Goal: Information Seeking & Learning: Learn about a topic

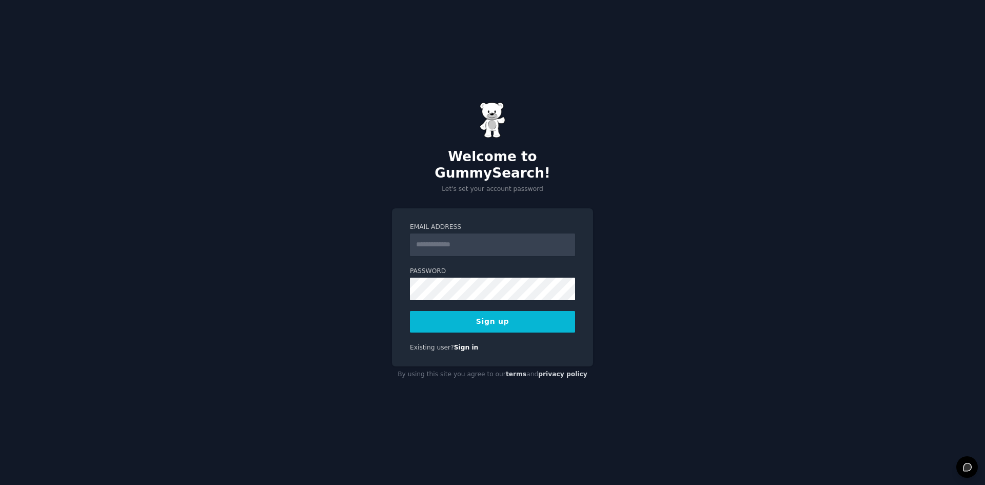
click at [471, 244] on input "Email Address" at bounding box center [492, 244] width 165 height 23
type input "**********"
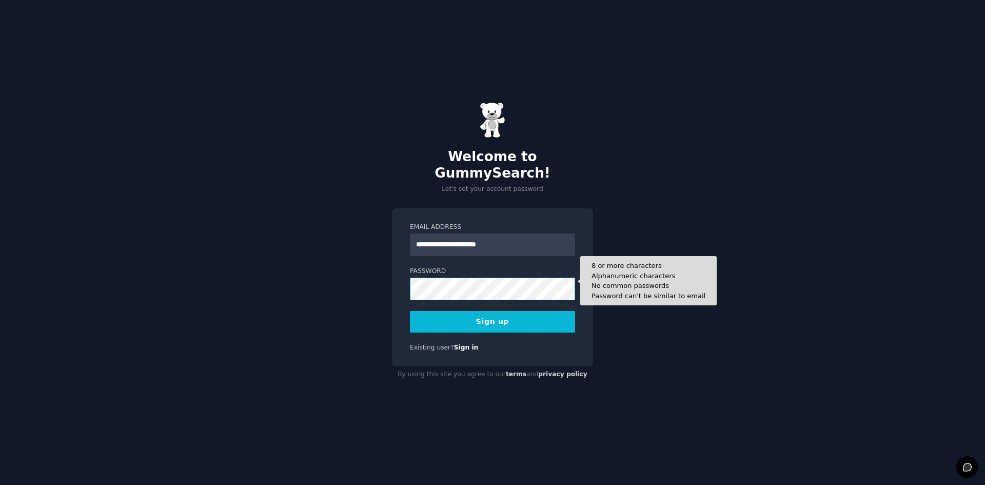
click at [410, 311] on button "Sign up" at bounding box center [492, 322] width 165 height 22
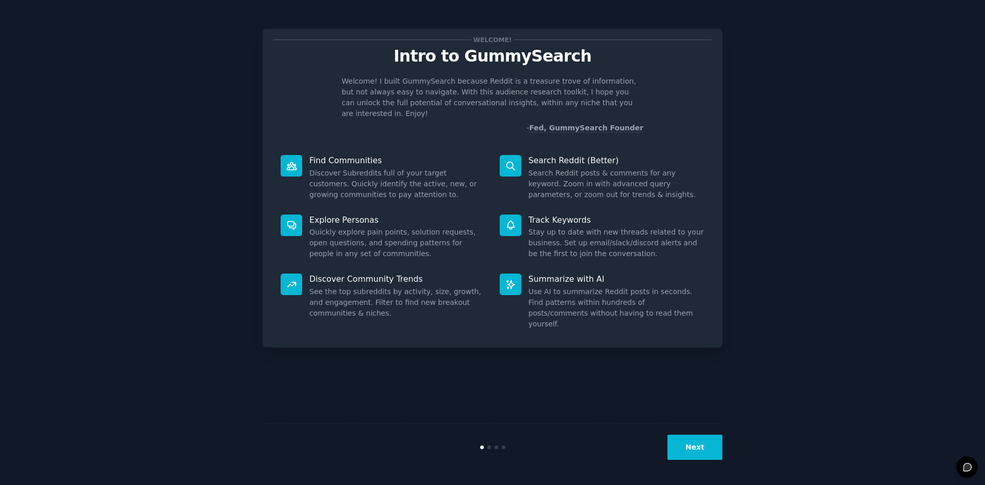
click at [709, 458] on button "Next" at bounding box center [694, 446] width 55 height 25
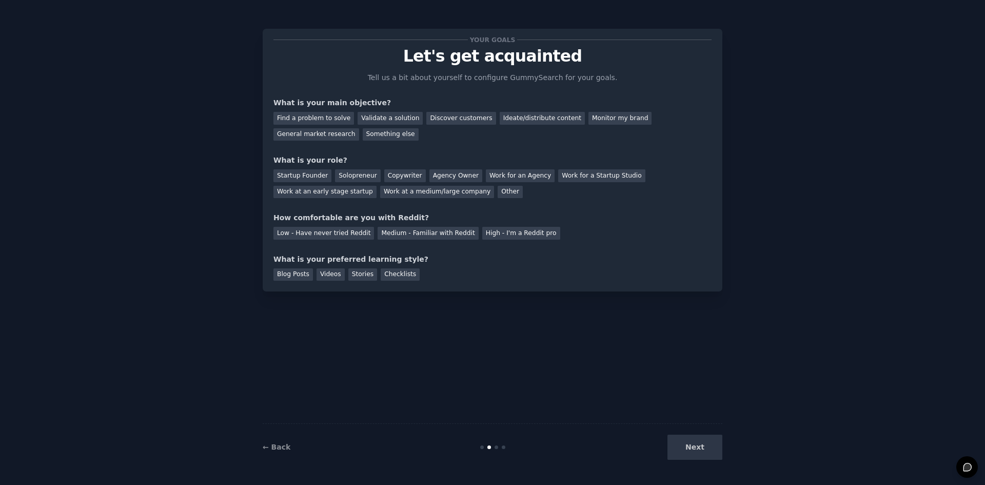
click at [706, 440] on div "Next" at bounding box center [645, 446] width 153 height 25
click at [699, 451] on div "Next" at bounding box center [645, 446] width 153 height 25
click at [698, 450] on div "Next" at bounding box center [645, 446] width 153 height 25
click at [333, 117] on div "Find a problem to solve" at bounding box center [313, 118] width 81 height 13
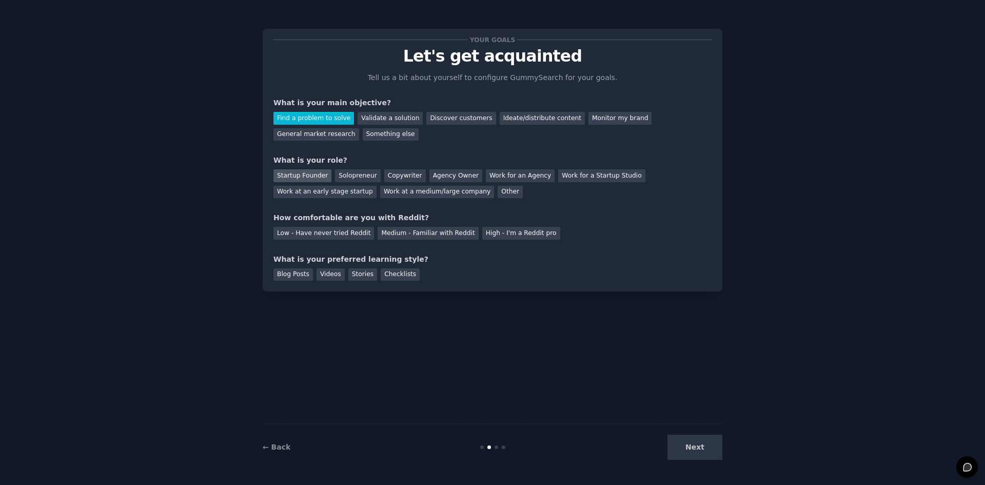
click at [318, 178] on div "Startup Founder" at bounding box center [302, 175] width 58 height 13
click at [341, 236] on div "Low - Have never tried Reddit" at bounding box center [323, 233] width 101 height 13
click at [334, 273] on div "Videos" at bounding box center [330, 274] width 28 height 13
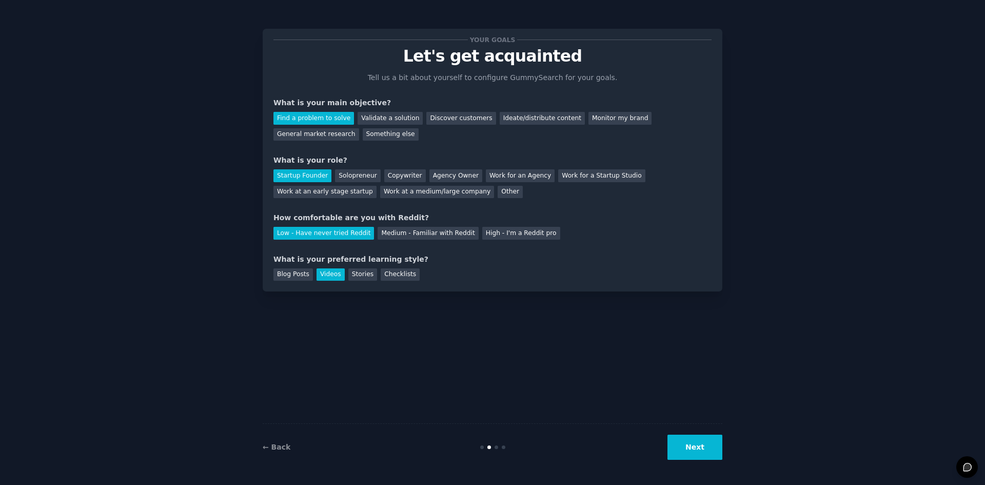
click at [678, 449] on button "Next" at bounding box center [694, 446] width 55 height 25
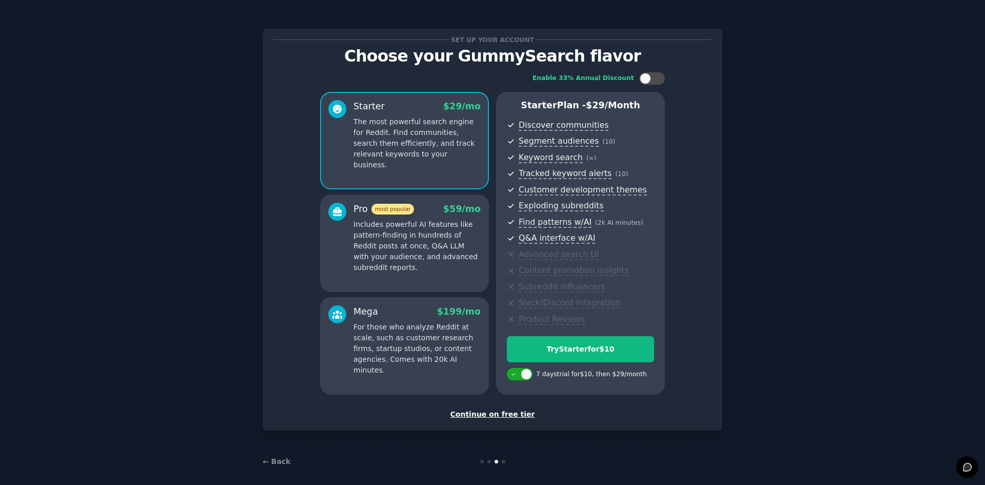
click at [512, 416] on div "Continue on free tier" at bounding box center [492, 414] width 438 height 11
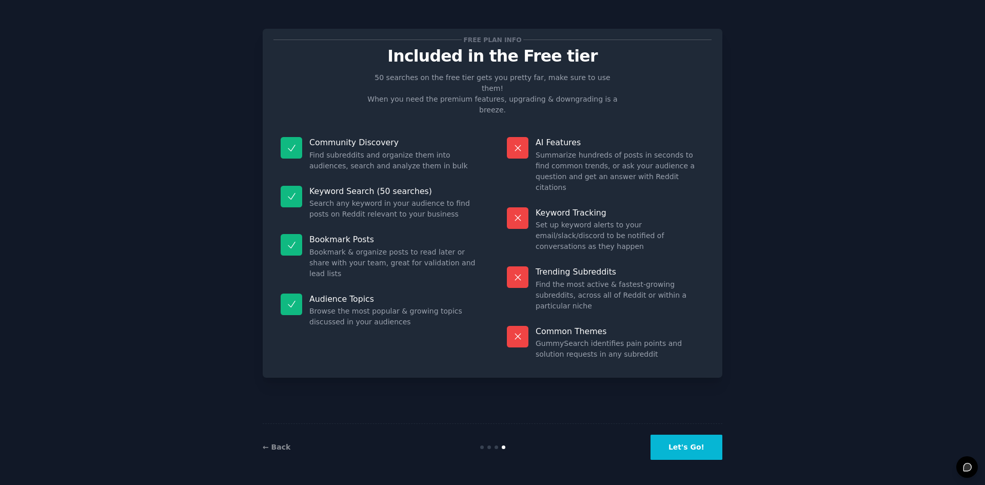
click at [675, 449] on button "Let's Go!" at bounding box center [686, 446] width 72 height 25
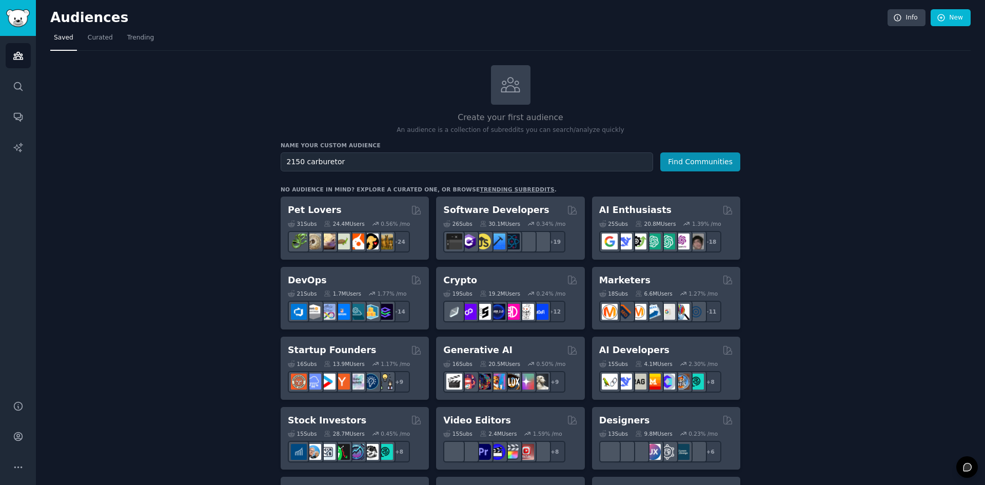
type input "2150 carburetor"
click at [660, 152] on button "Find Communities" at bounding box center [700, 161] width 80 height 19
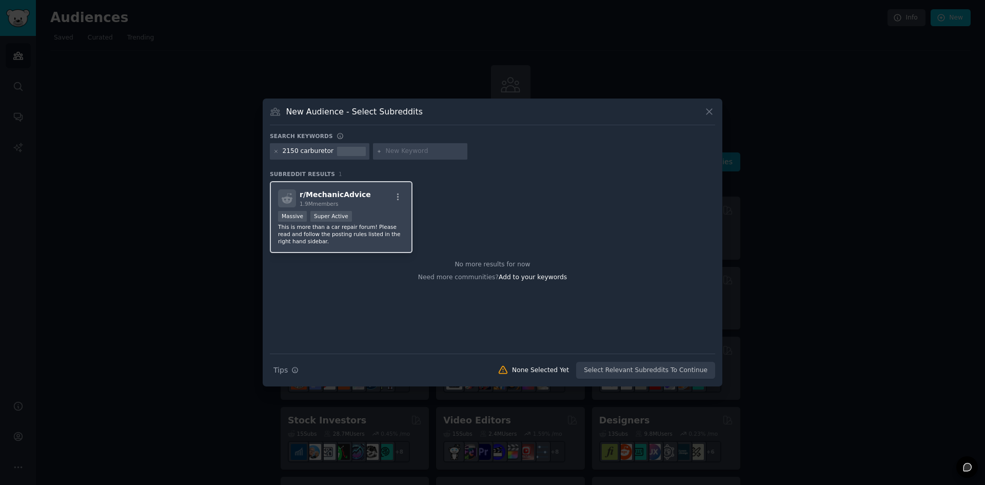
click at [355, 203] on div "1.9M members" at bounding box center [334, 203] width 71 height 7
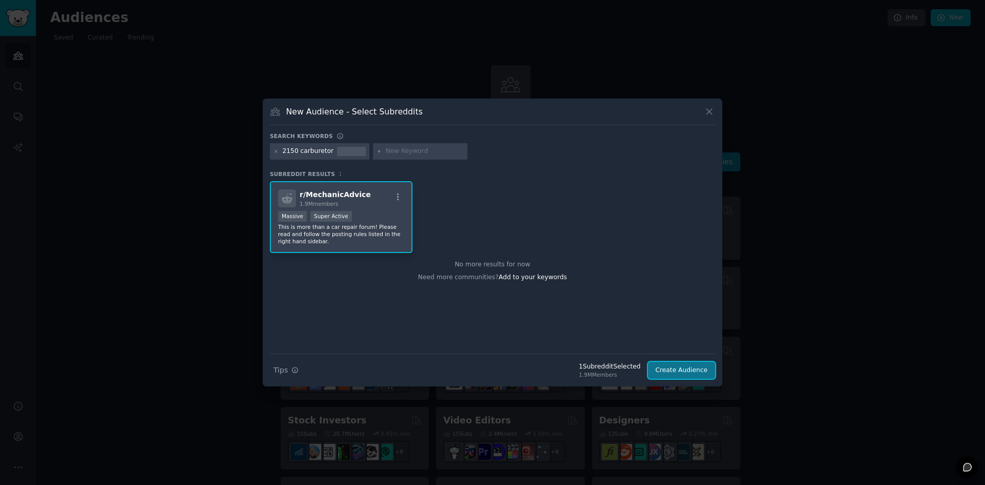
click at [699, 372] on button "Create Audience" at bounding box center [682, 370] width 68 height 17
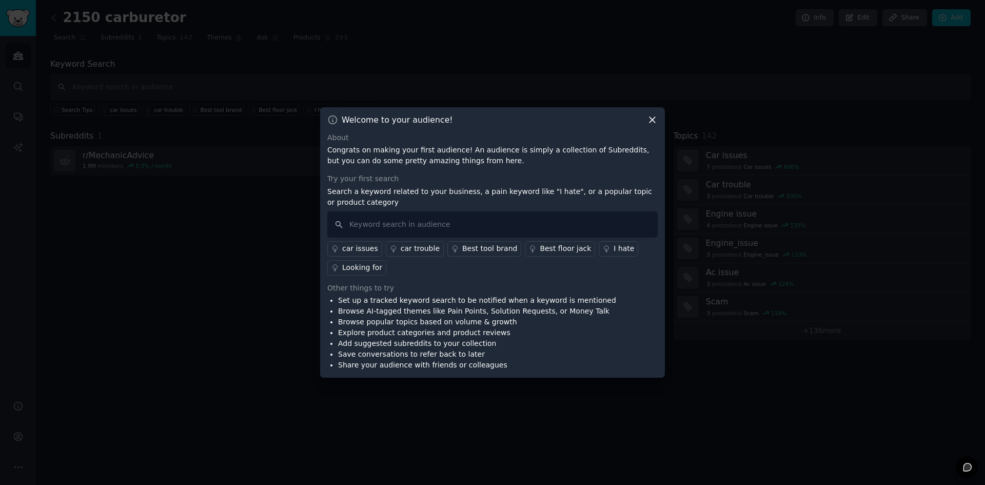
click at [653, 121] on icon at bounding box center [652, 119] width 11 height 11
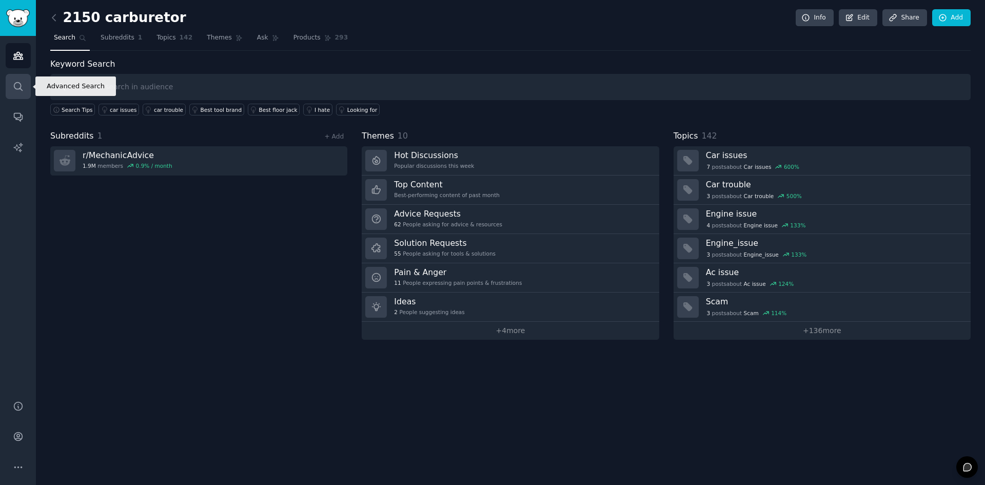
click at [23, 79] on link "Search" at bounding box center [18, 86] width 25 height 25
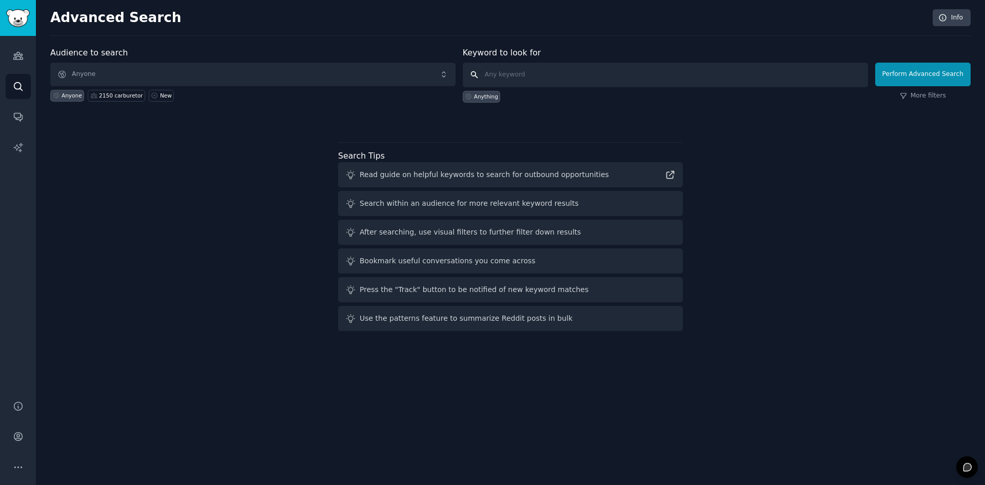
click at [518, 79] on input "text" at bounding box center [665, 75] width 405 height 25
type input "2150 carburetor"
click button "Perform Advanced Search" at bounding box center [922, 75] width 95 height 24
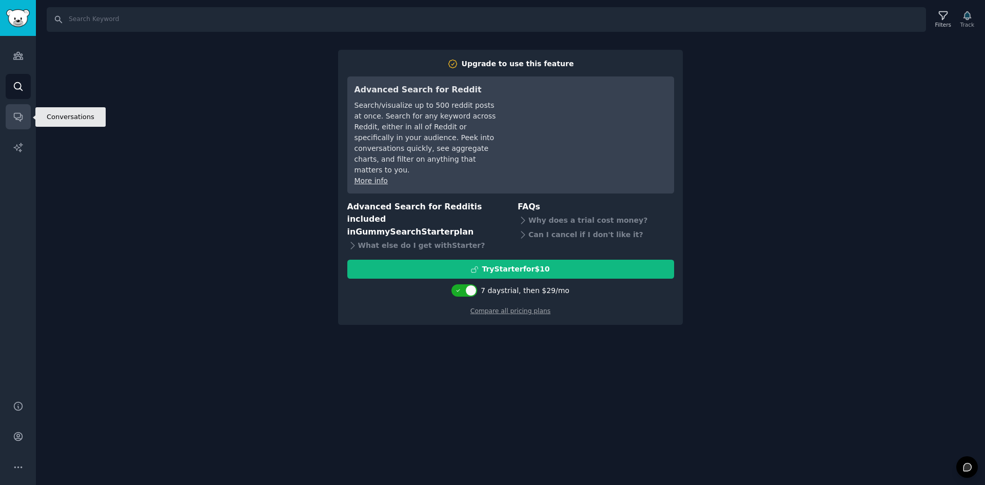
click at [18, 110] on link "Conversations" at bounding box center [18, 116] width 25 height 25
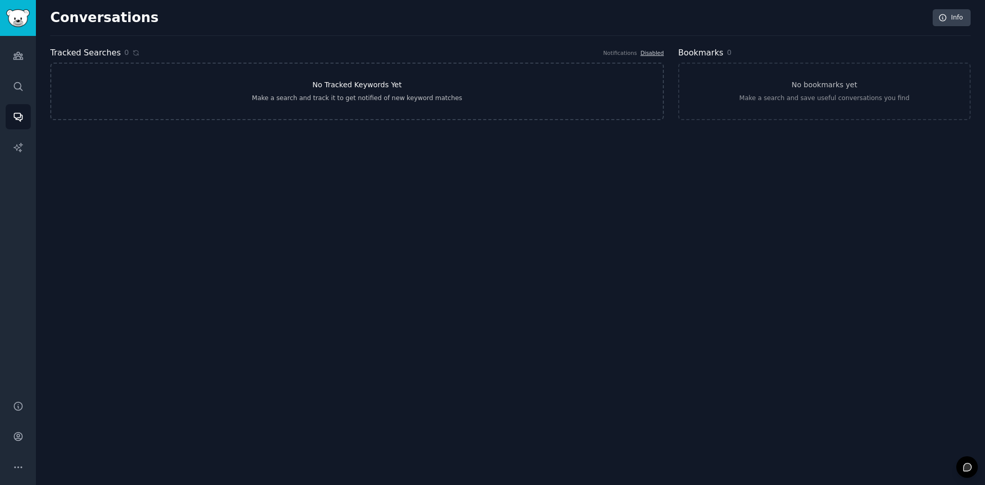
click at [195, 96] on link "No Tracked Keywords Yet Make a search and track it to get notified of new keywo…" at bounding box center [356, 91] width 613 height 57
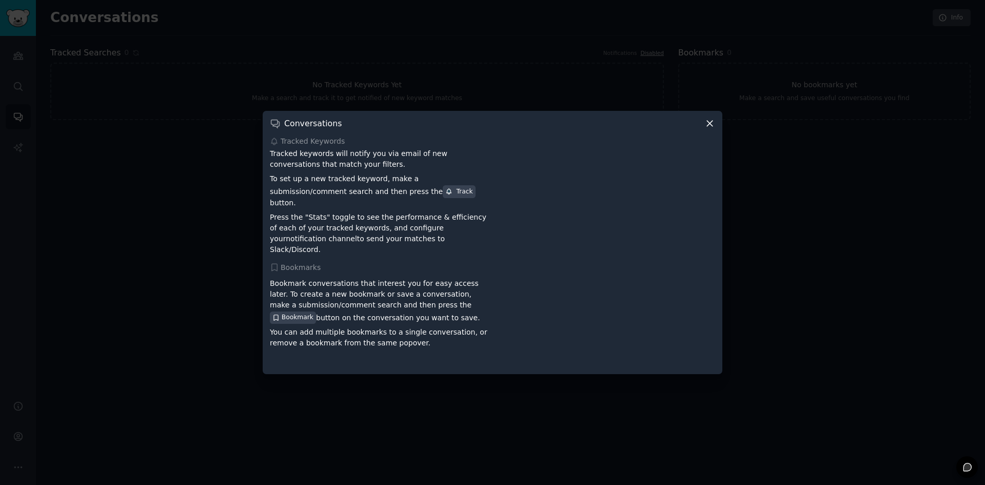
click at [709, 129] on icon at bounding box center [709, 123] width 11 height 11
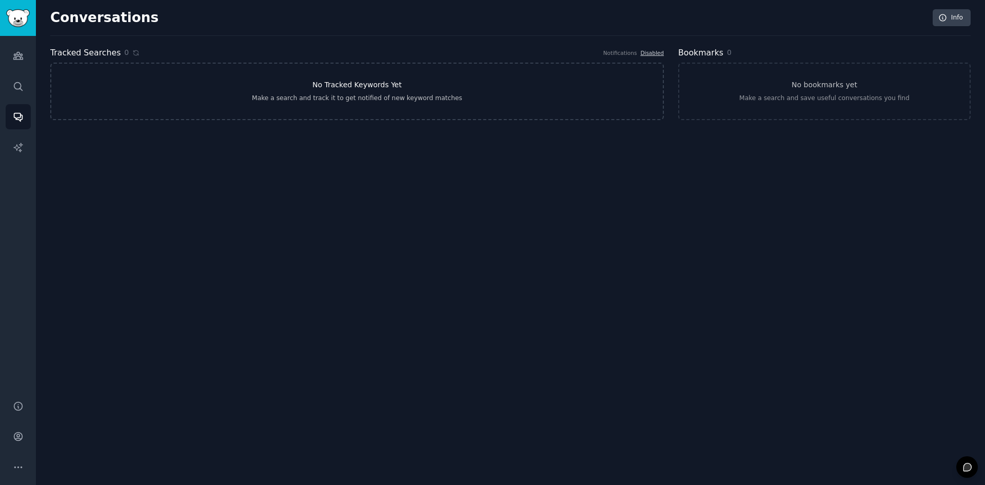
click at [315, 90] on link "No Tracked Keywords Yet Make a search and track it to get notified of new keywo…" at bounding box center [356, 91] width 613 height 57
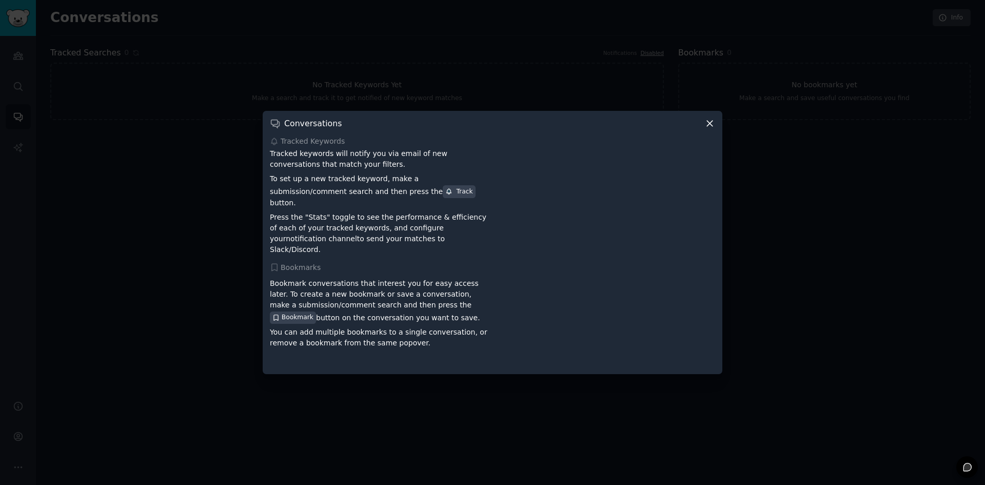
click at [709, 129] on icon at bounding box center [709, 123] width 11 height 11
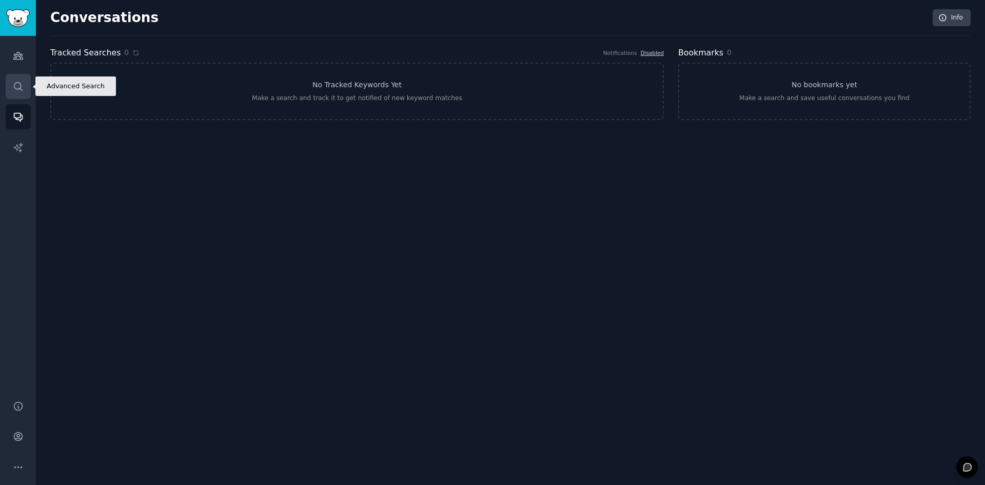
click at [21, 88] on icon "Sidebar" at bounding box center [18, 86] width 11 height 11
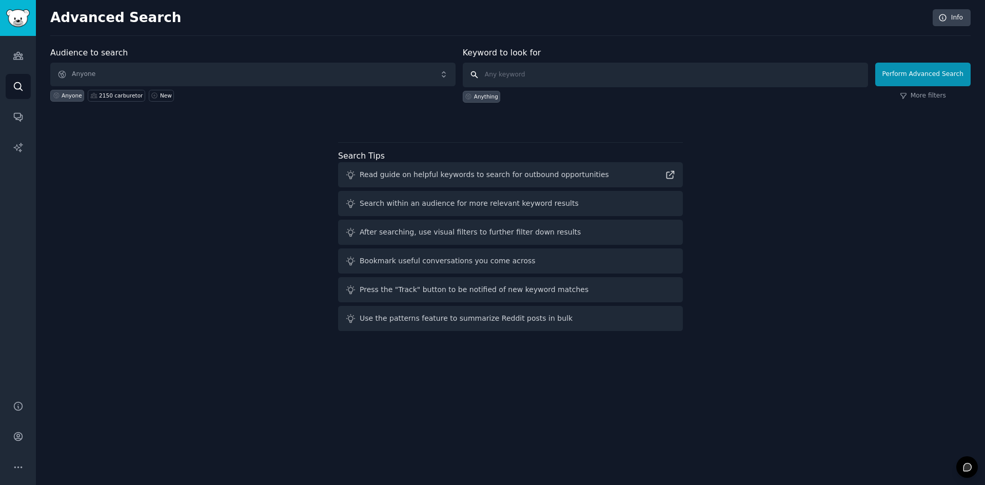
click at [684, 74] on input "text" at bounding box center [665, 75] width 405 height 25
type input "2150 Carburetor"
click at [909, 72] on button "Perform Advanced Search" at bounding box center [922, 75] width 95 height 24
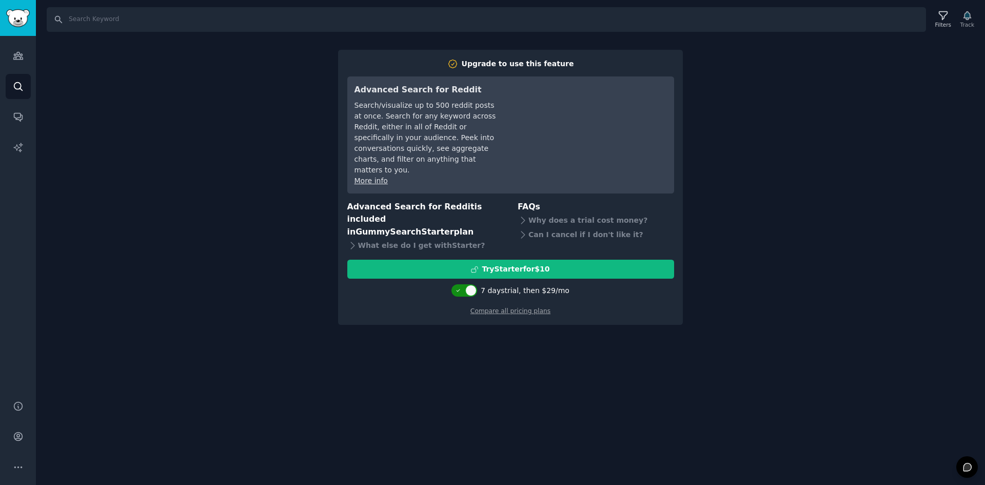
click at [469, 284] on div at bounding box center [464, 290] width 26 height 12
click at [464, 285] on div at bounding box center [458, 290] width 11 height 11
checkbox input "true"
click at [559, 213] on div "Why does a trial cost money?" at bounding box center [595, 220] width 156 height 14
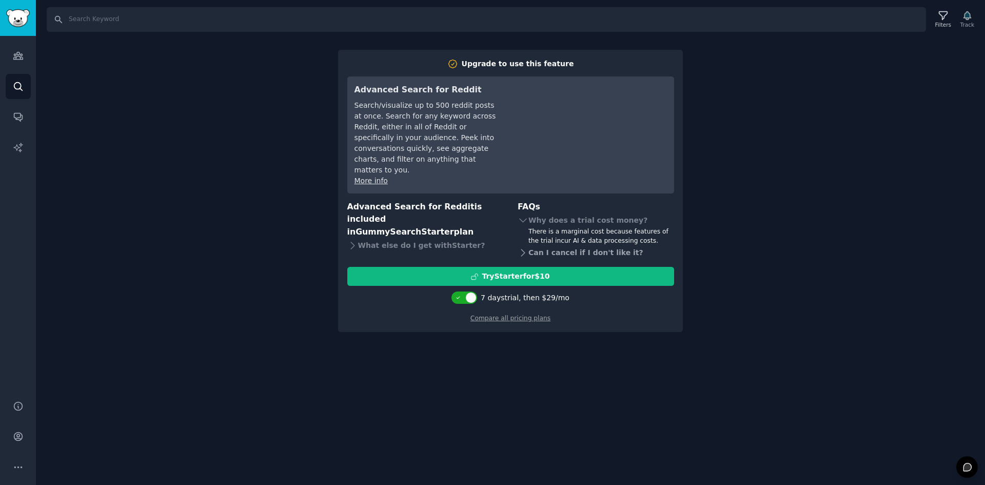
click at [565, 245] on div "Can I cancel if I don't like it?" at bounding box center [595, 252] width 156 height 14
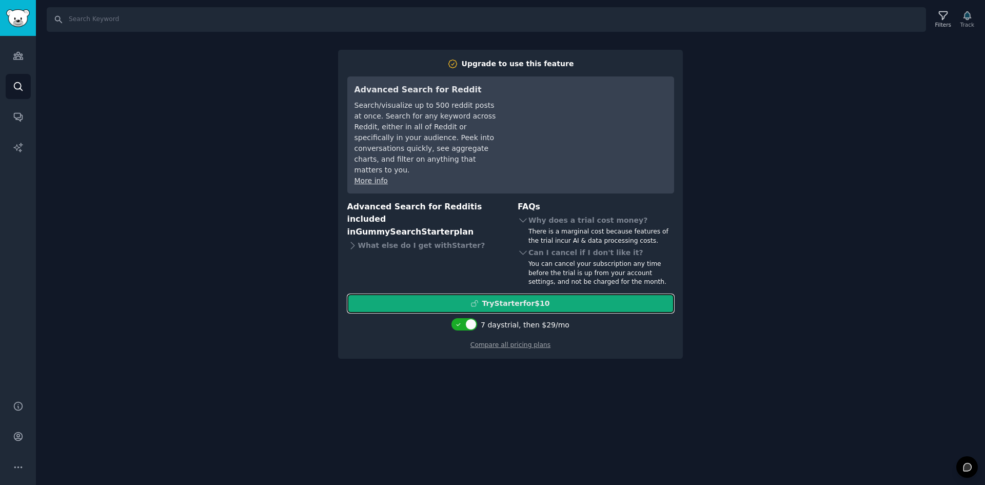
click at [569, 299] on button "Try Starter for $10" at bounding box center [510, 303] width 327 height 19
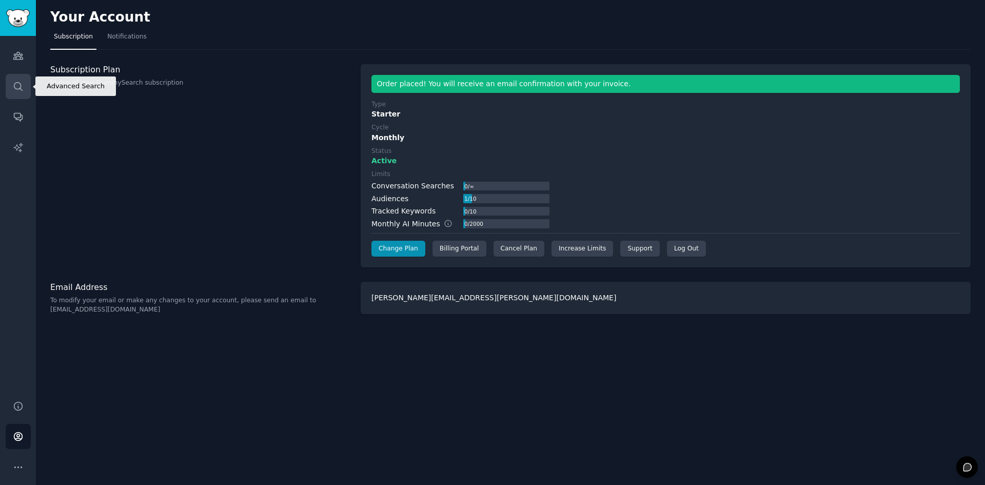
click at [23, 83] on icon "Sidebar" at bounding box center [18, 86] width 11 height 11
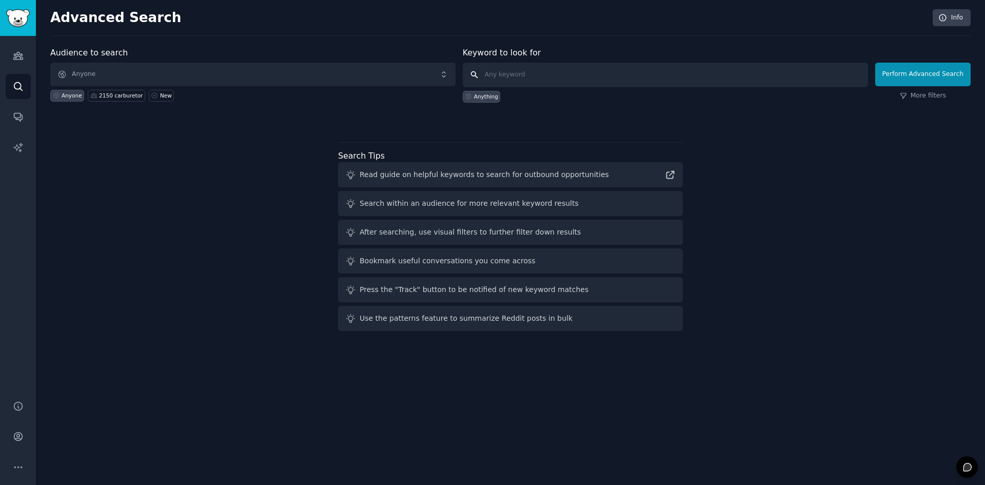
click at [571, 84] on input "text" at bounding box center [665, 75] width 405 height 25
type input "2150 carburetor"
click at [929, 77] on button "Perform Advanced Search" at bounding box center [922, 75] width 95 height 24
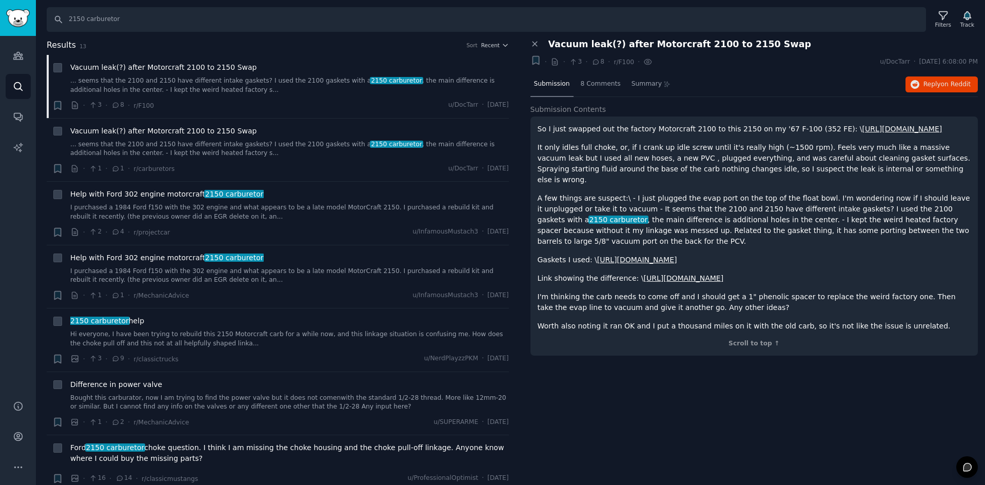
click at [862, 128] on link "https://a.co/d/aVjcQxs" at bounding box center [902, 129] width 80 height 8
click at [605, 49] on span "Vacuum leak(?) after Motorcraft 2100 to 2150 Swap" at bounding box center [679, 44] width 263 height 11
click at [927, 82] on span "Reply on Reddit" at bounding box center [946, 84] width 47 height 9
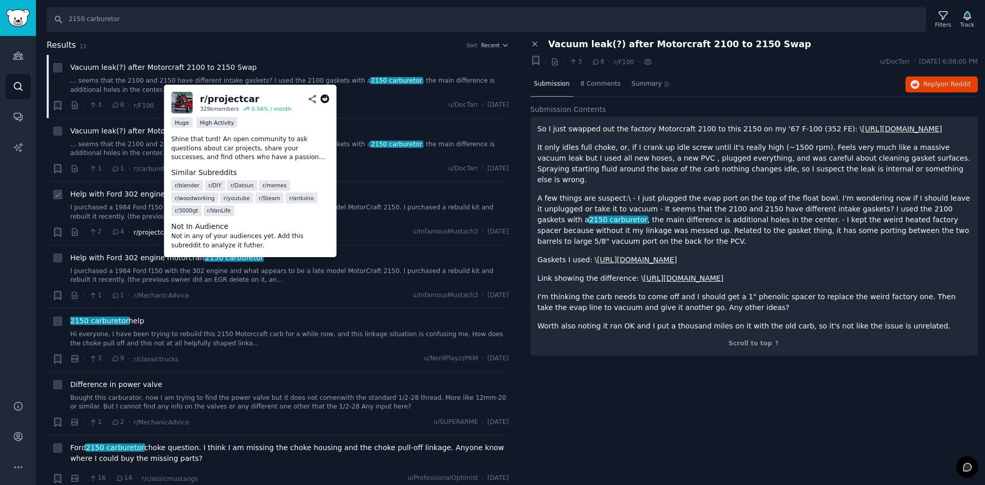
click at [151, 233] on span "r/projectcar" at bounding box center [151, 232] width 36 height 7
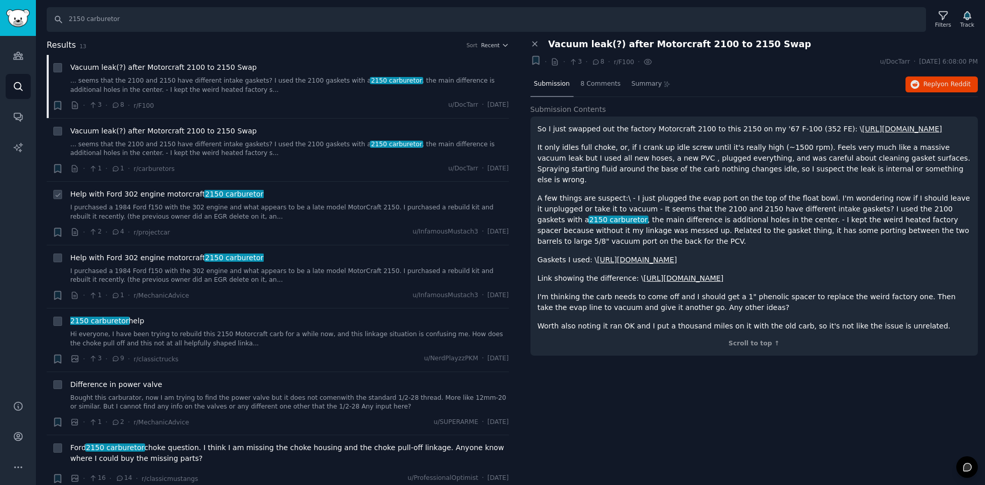
click at [392, 199] on div "Help with Ford 302 engine motorcraft 2150 carburetor" at bounding box center [289, 194] width 438 height 11
click at [862, 128] on link "https://a.co/d/aVjcQxs" at bounding box center [902, 129] width 80 height 8
click at [592, 86] on span "8 Comments" at bounding box center [600, 83] width 40 height 9
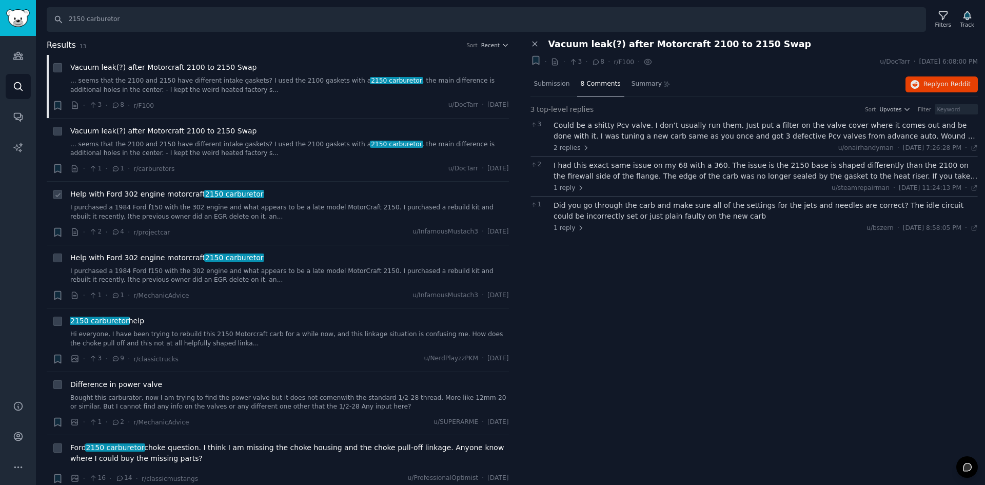
click at [470, 219] on link "I purchased a 1984 Ford f150 with the 302 engine and what appears to be a late …" at bounding box center [289, 212] width 438 height 18
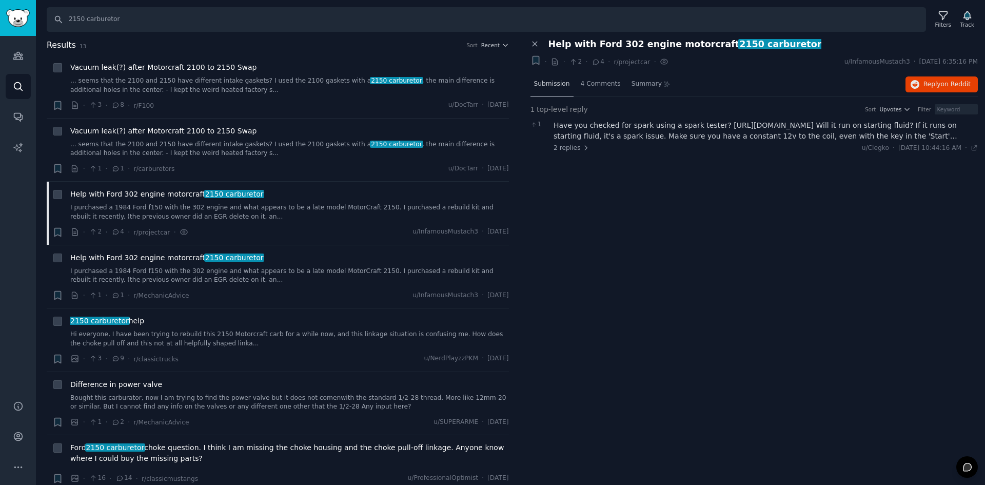
click at [552, 84] on span "Submission" at bounding box center [552, 83] width 36 height 9
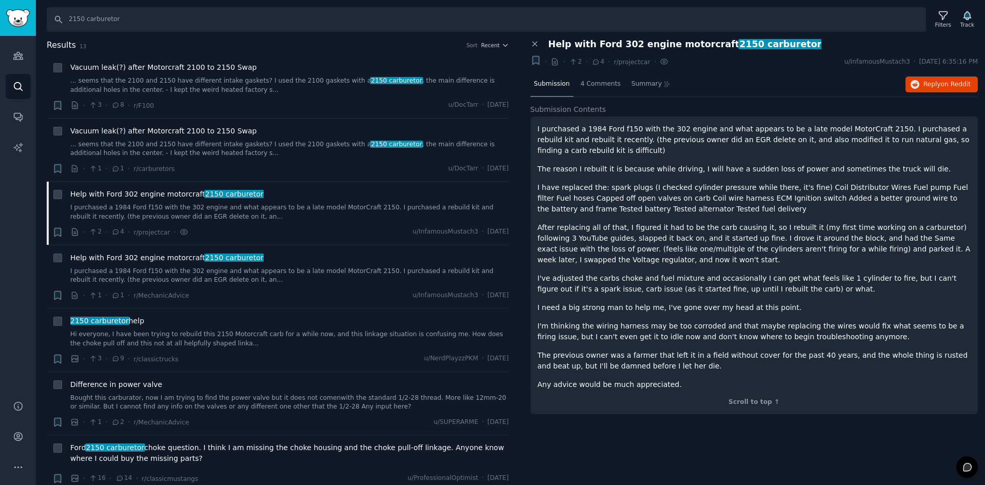
click at [584, 183] on p "I have replaced the: spark plugs (I checked cylinder pressure while there, it's…" at bounding box center [753, 198] width 433 height 32
click at [912, 84] on button "Reply on Reddit" at bounding box center [941, 84] width 72 height 16
drag, startPoint x: 85, startPoint y: 18, endPoint x: 41, endPoint y: 23, distance: 44.3
click at [41, 23] on div "Search 2150 carburetor Filters Track" at bounding box center [510, 16] width 949 height 32
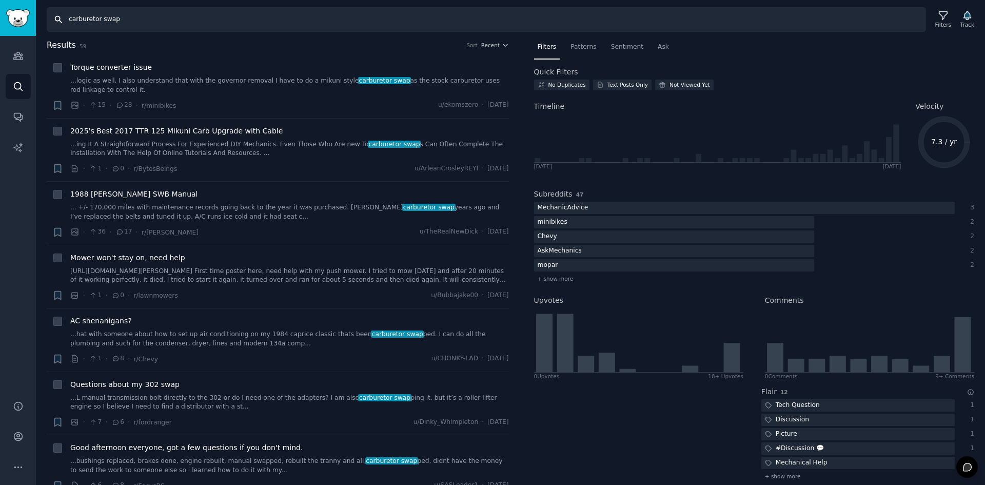
click at [248, 12] on input "carburetor swap" at bounding box center [486, 19] width 879 height 25
type input "auto parts prodigy"
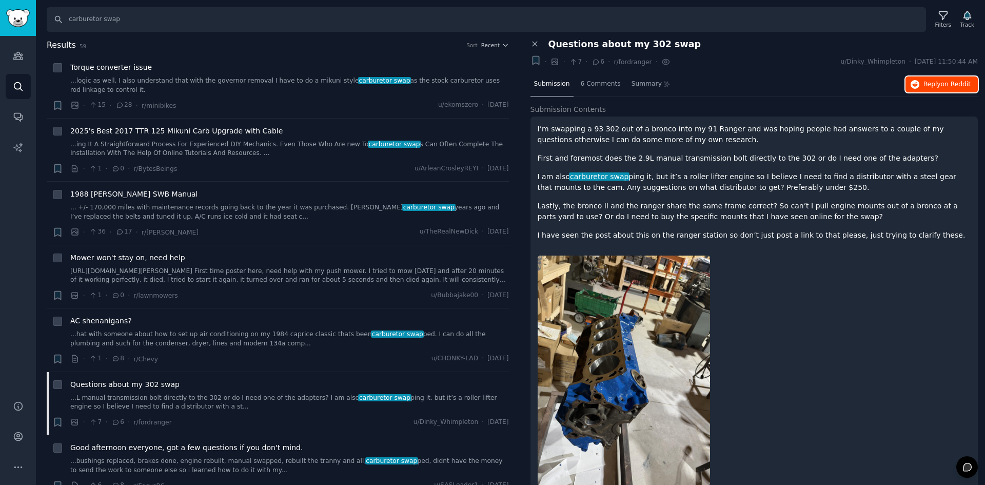
click at [965, 85] on span "on Reddit" at bounding box center [955, 84] width 30 height 7
